Goal: Find specific page/section: Find specific page/section

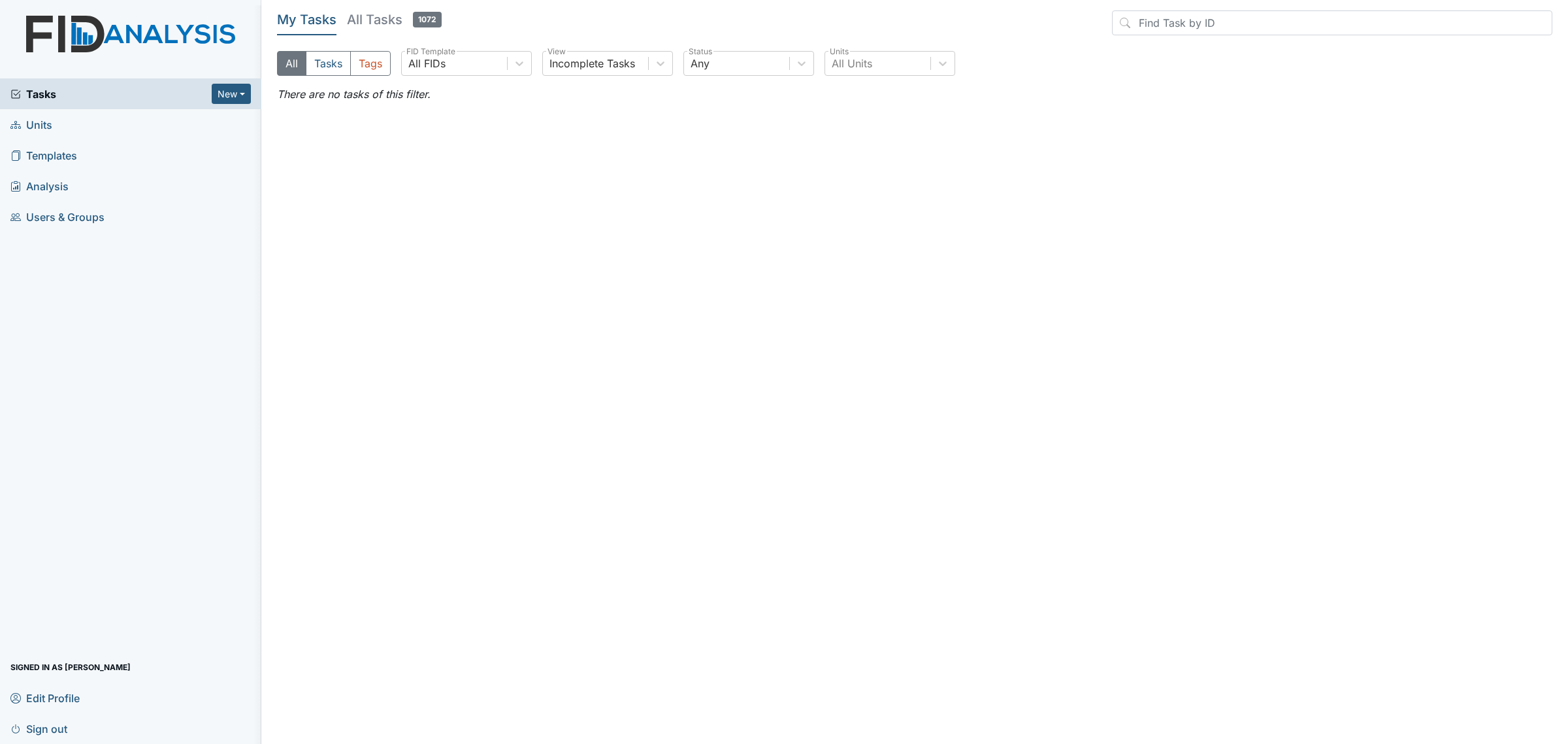
click at [76, 129] on link "Units" at bounding box center [131, 124] width 261 height 30
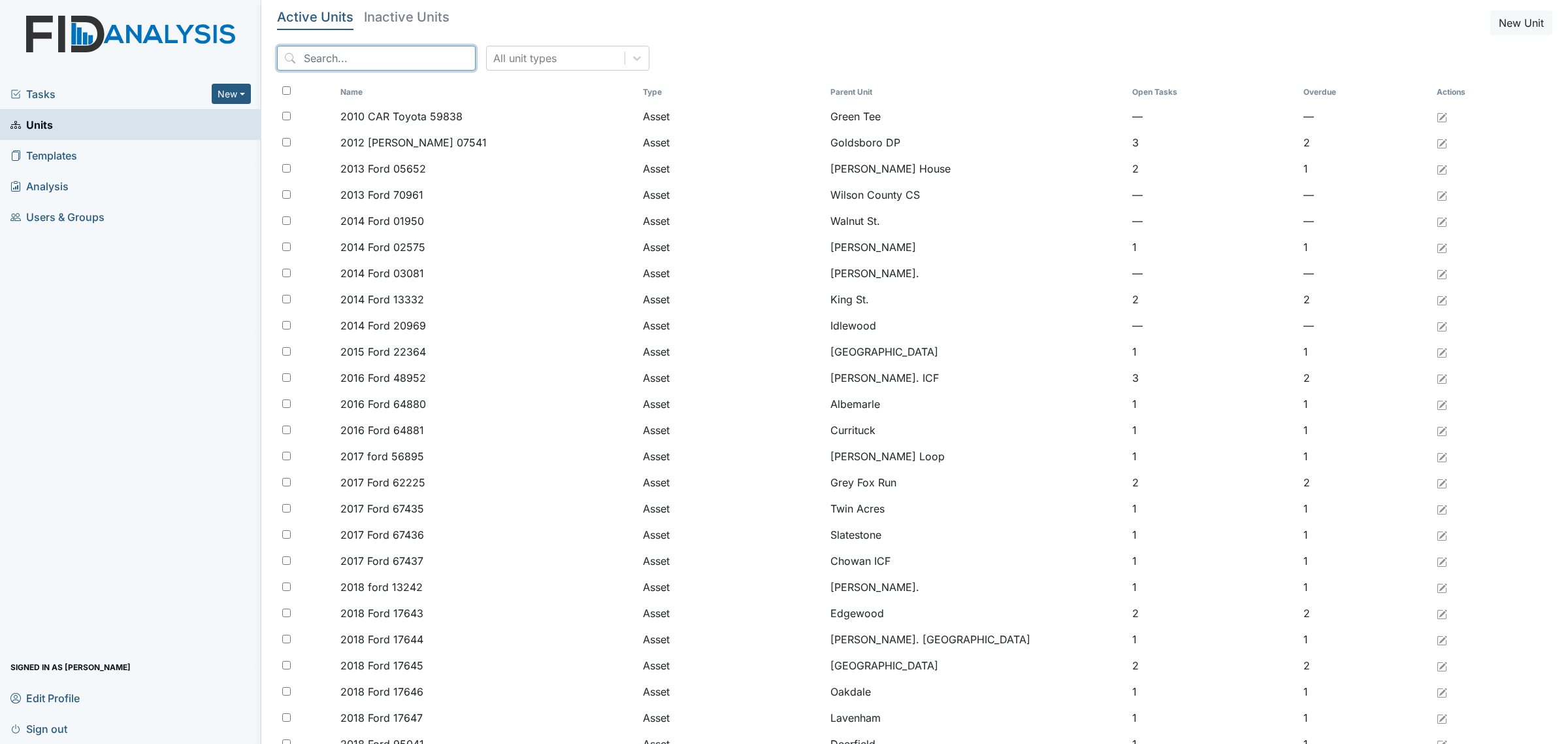
click at [364, 57] on input "search" at bounding box center [376, 58] width 199 height 25
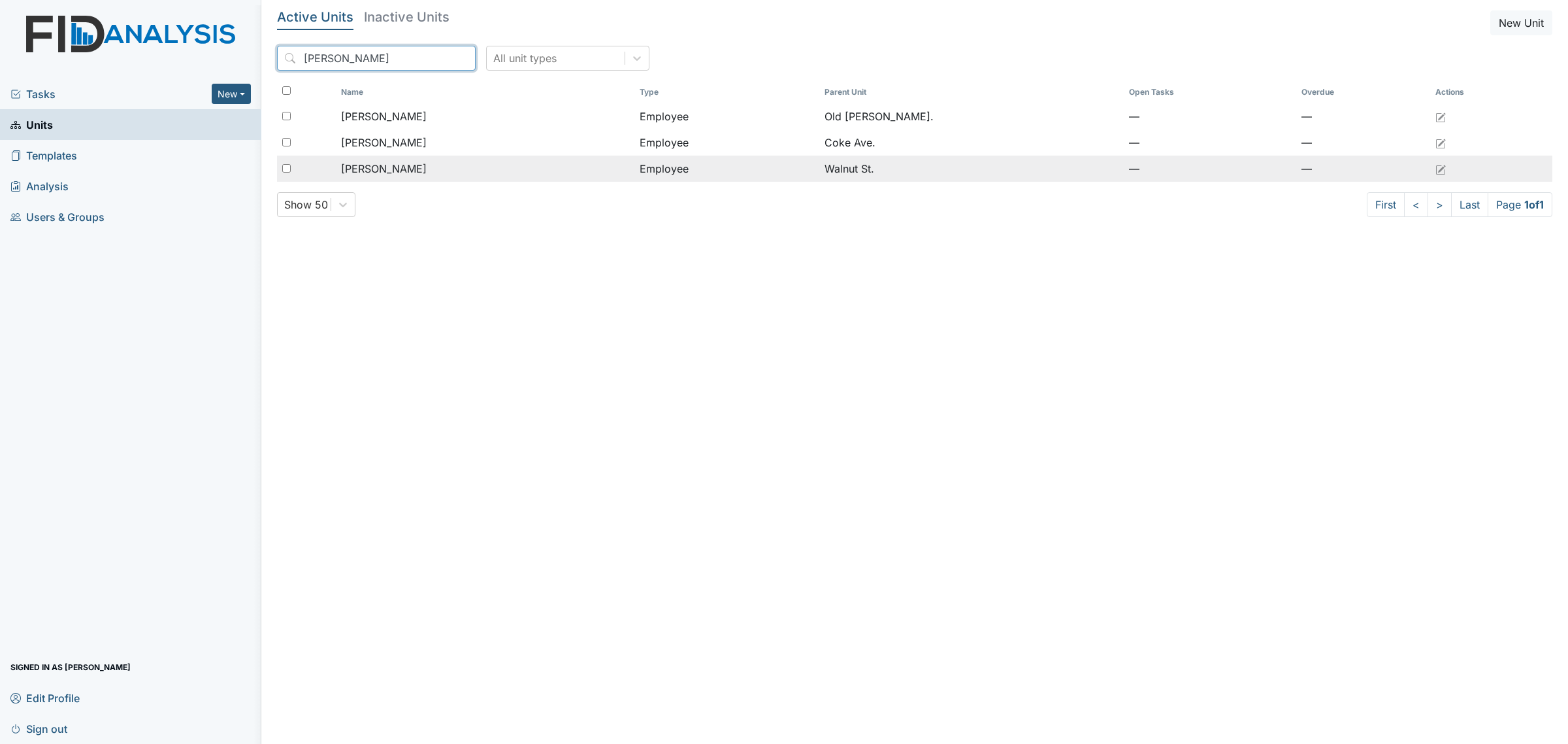
type input "[PERSON_NAME]"
click at [421, 167] on div "[PERSON_NAME]" at bounding box center [485, 169] width 288 height 16
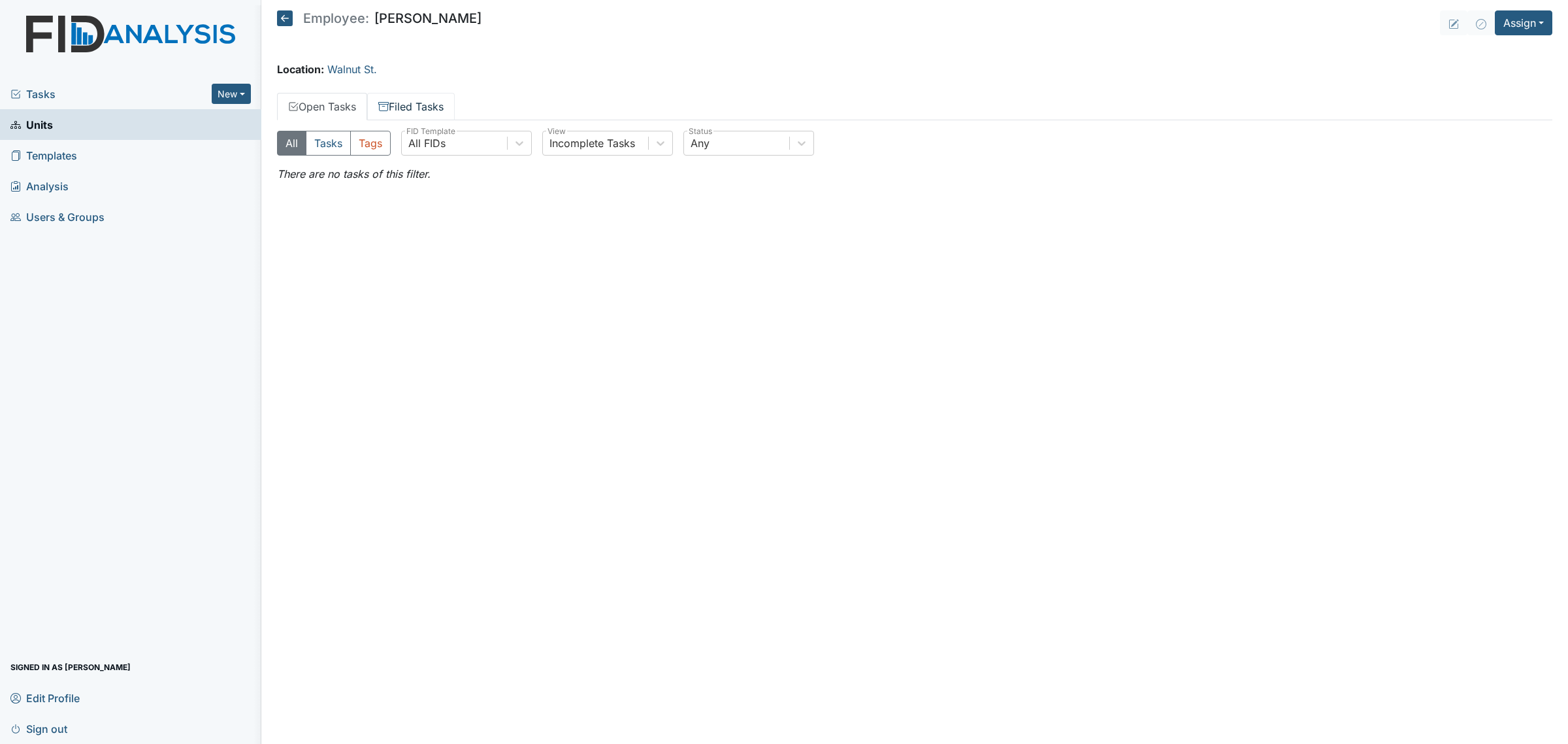
click at [433, 99] on link "Filed Tasks" at bounding box center [411, 106] width 88 height 27
click at [338, 99] on link "Open Tasks" at bounding box center [322, 106] width 91 height 27
